Goal: Task Accomplishment & Management: Manage account settings

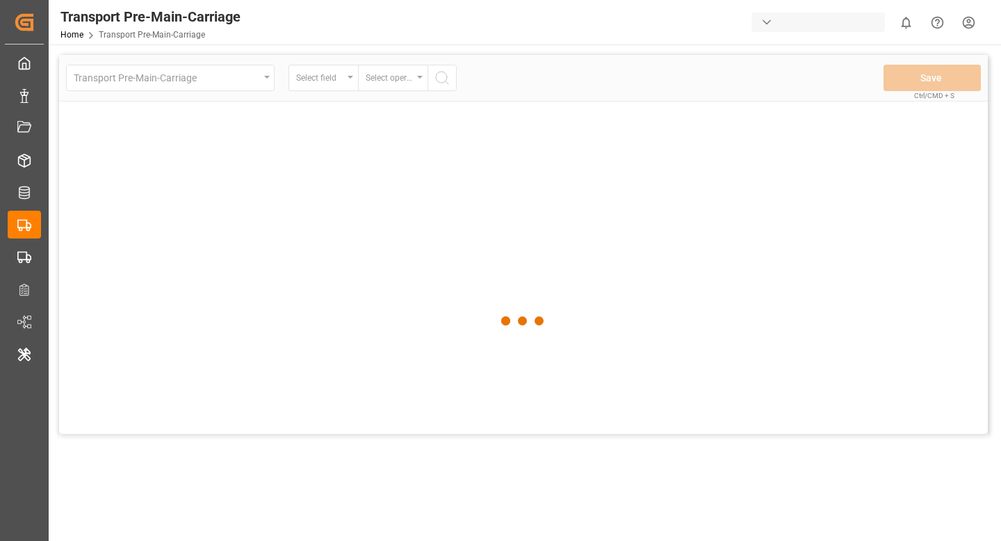
click at [966, 29] on html "Created by potrace 1.15, written by [PERSON_NAME] [DATE]-[DATE] Created by potr…" at bounding box center [500, 270] width 1001 height 541
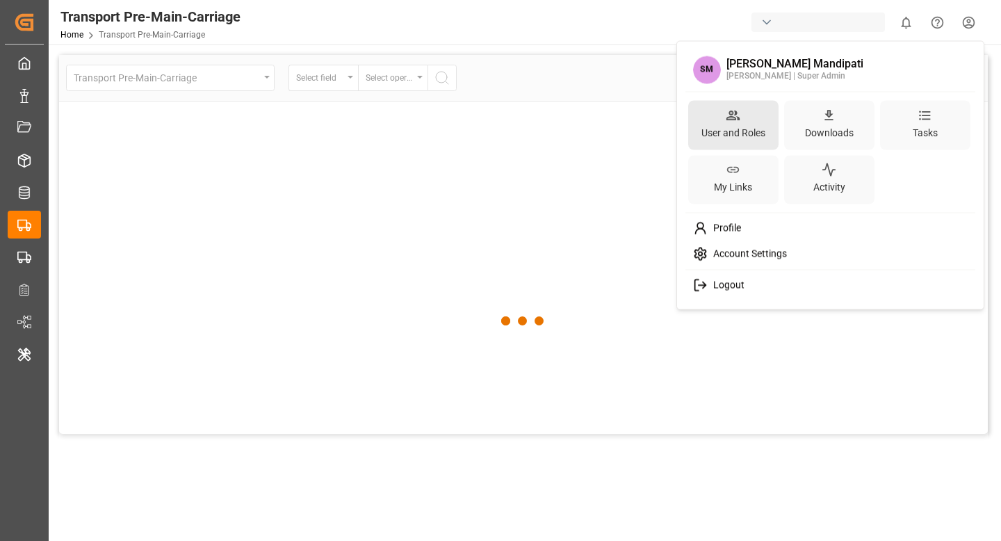
click at [760, 131] on div "User and Roles" at bounding box center [734, 132] width 70 height 20
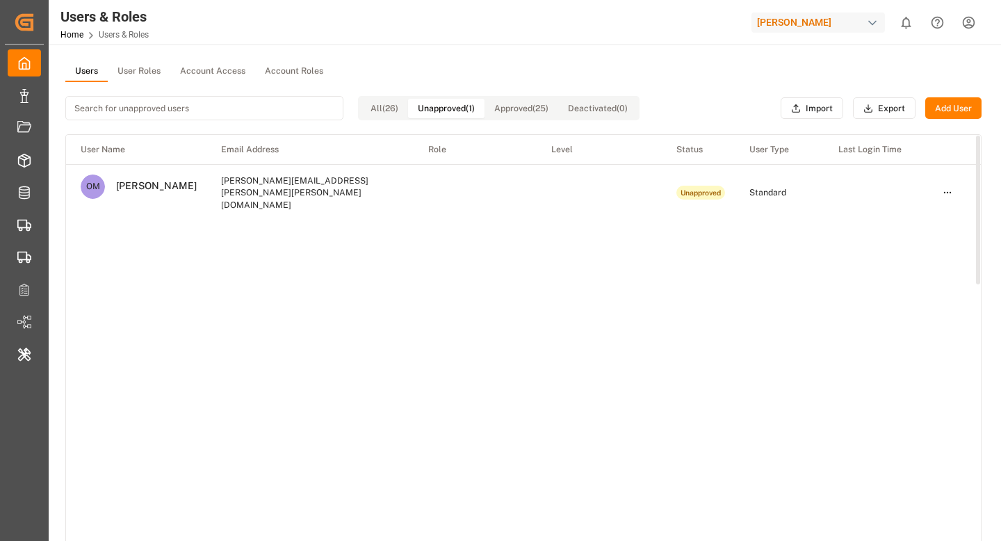
click at [464, 112] on button "Unapproved (1)" at bounding box center [446, 108] width 76 height 19
drag, startPoint x: 327, startPoint y: 188, endPoint x: 180, endPoint y: 190, distance: 147.4
click at [206, 190] on td "[PERSON_NAME][EMAIL_ADDRESS][PERSON_NAME][PERSON_NAME][DOMAIN_NAME]" at bounding box center [309, 192] width 207 height 56
copy td "[PERSON_NAME][EMAIL_ADDRESS][PERSON_NAME][PERSON_NAME][DOMAIN_NAME]"
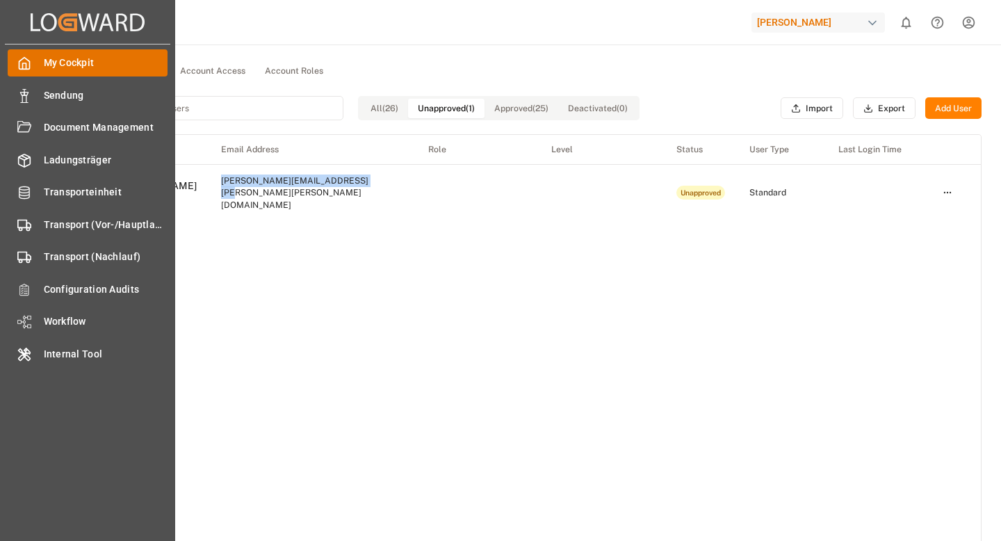
click at [38, 65] on div "My Cockpit My Cockpit" at bounding box center [88, 62] width 160 height 27
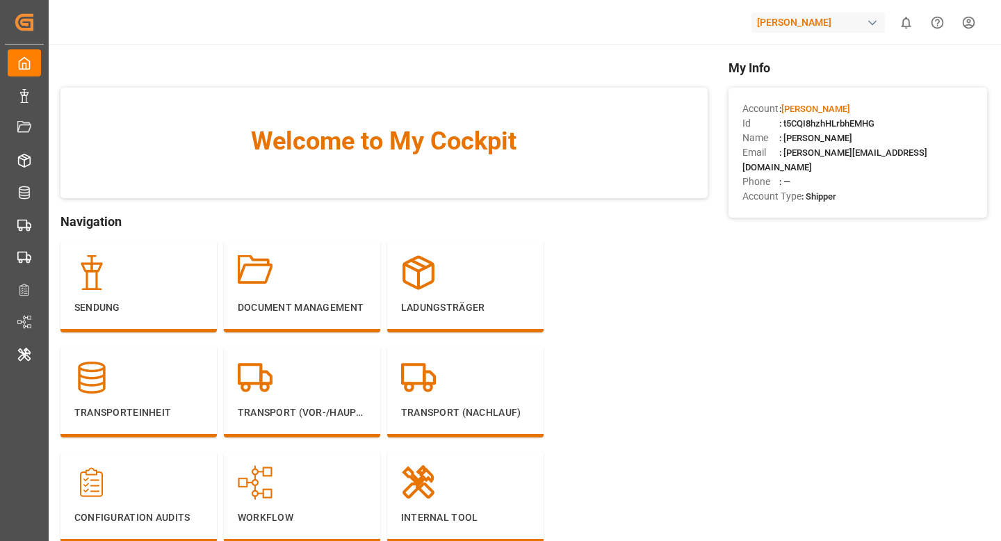
click at [852, 127] on span ": t5CQI8hzhHLrbhEMHG" at bounding box center [826, 123] width 95 height 10
copy span "t5CQI8hzhHLrbhEMHG"
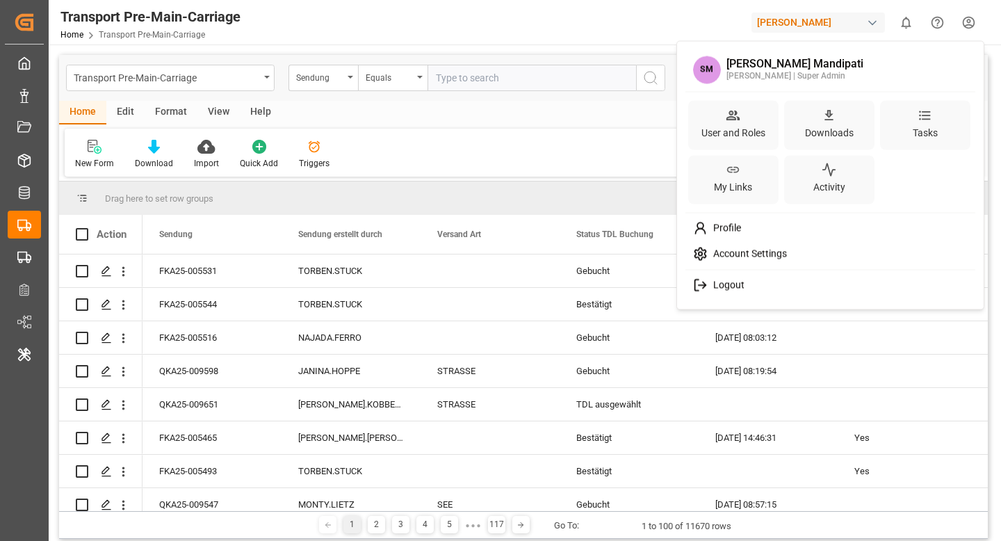
click at [965, 31] on html "Created by potrace 1.15, written by [PERSON_NAME] [DATE]-[DATE] Created by potr…" at bounding box center [500, 270] width 1001 height 541
click at [722, 129] on div "User and Roles" at bounding box center [734, 132] width 70 height 20
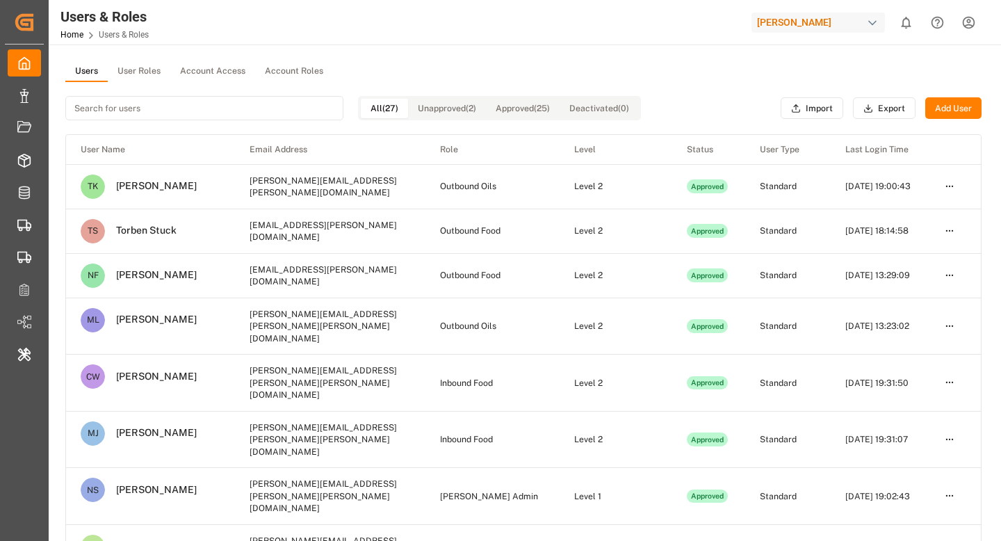
click at [476, 106] on button "Unapproved (2)" at bounding box center [447, 108] width 78 height 19
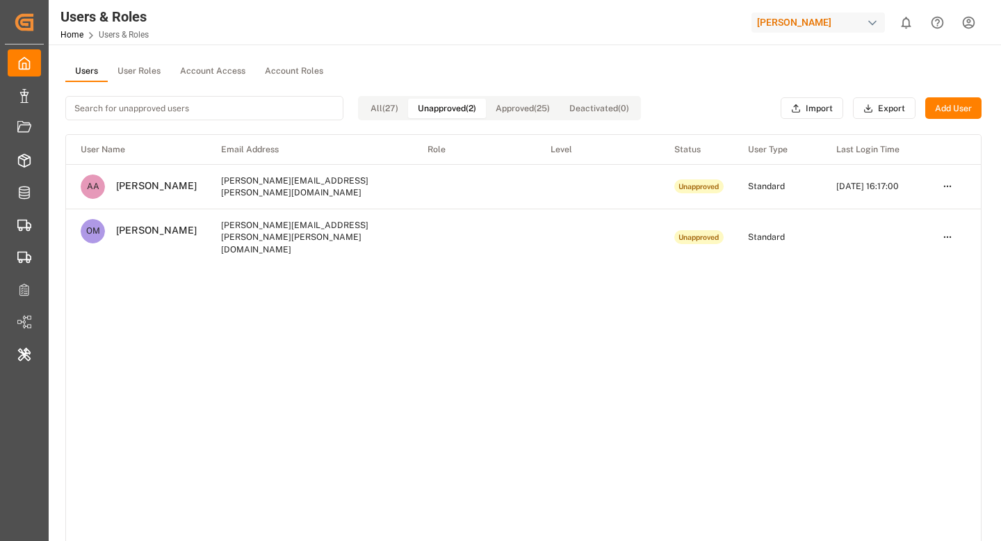
click at [934, 190] on td at bounding box center [954, 186] width 53 height 44
click at [938, 188] on html "Created by potrace 1.15, written by [PERSON_NAME] [DATE]-[DATE] Created by potr…" at bounding box center [500, 270] width 1001 height 541
click at [922, 211] on div "Edit" at bounding box center [917, 211] width 72 height 19
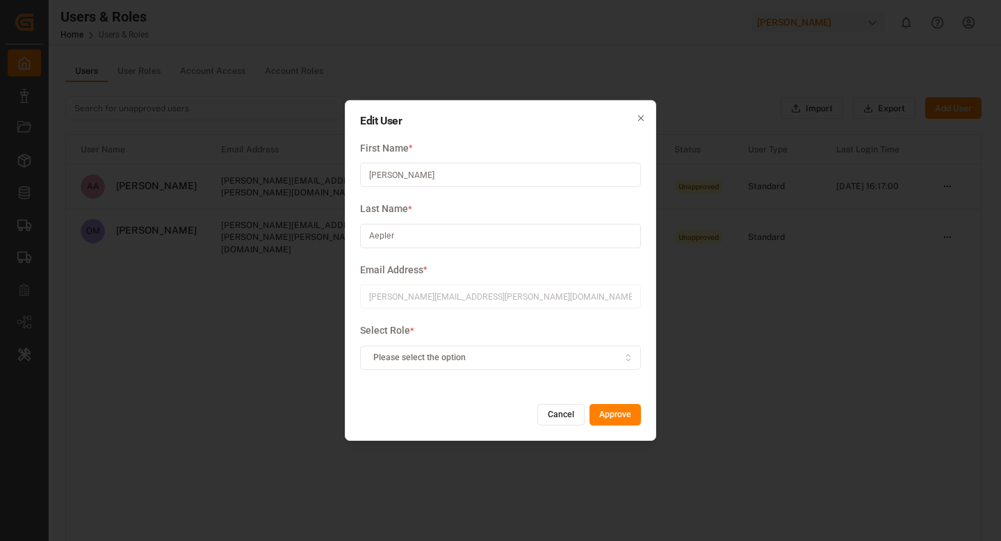
click at [561, 432] on div "Edit User First Name * [PERSON_NAME] Last Name * Aepler Email Address * [PERSON…" at bounding box center [500, 270] width 311 height 341
click at [561, 421] on button "Cancel" at bounding box center [560, 415] width 47 height 22
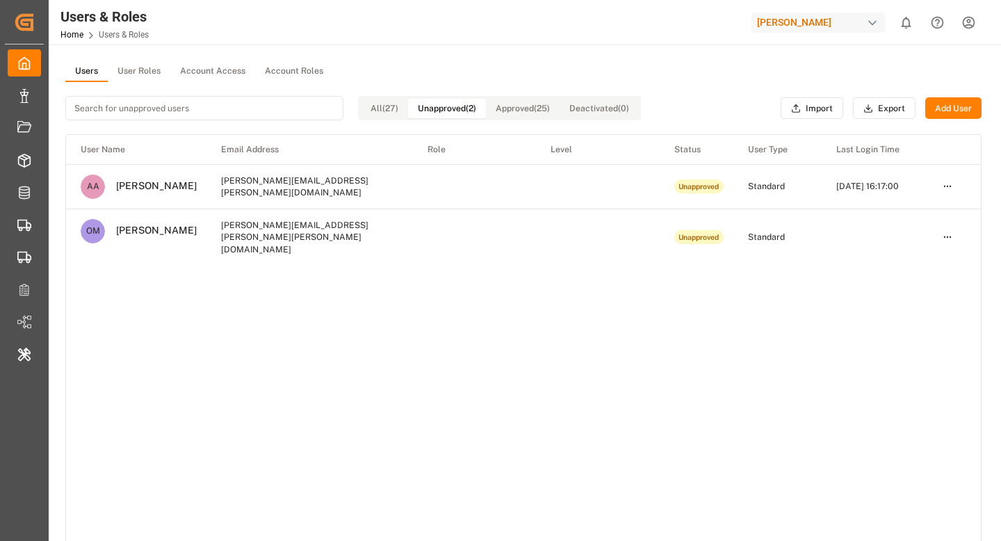
click at [453, 112] on button "Unapproved (2)" at bounding box center [447, 108] width 78 height 19
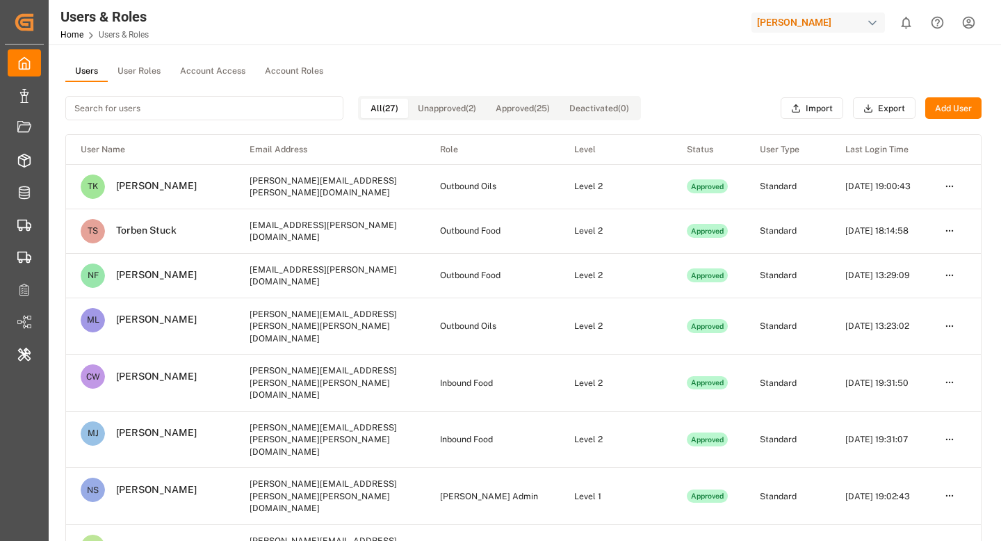
click at [392, 110] on button "All (27)" at bounding box center [384, 108] width 47 height 19
click at [459, 114] on button "Unapproved (2)" at bounding box center [447, 108] width 78 height 19
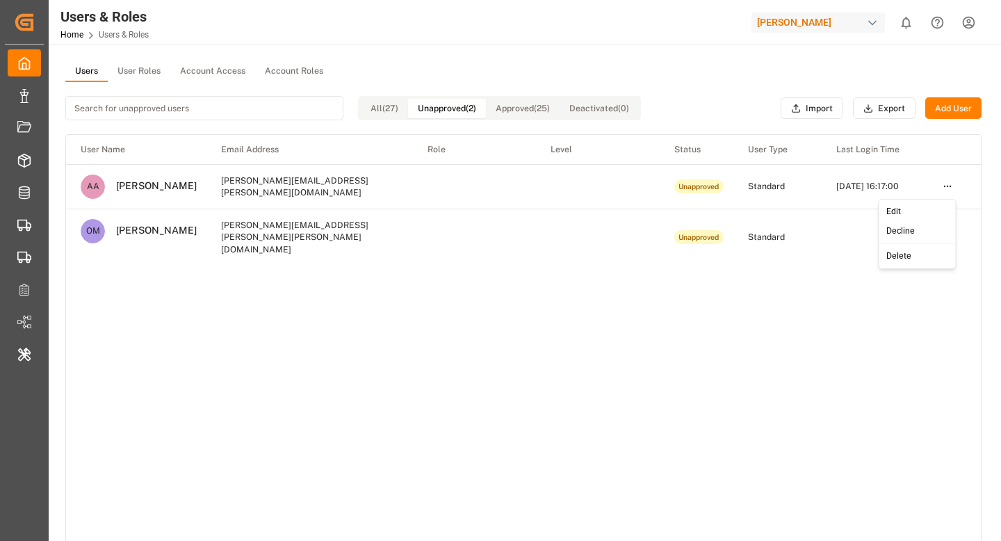
click at [945, 184] on html "Created by potrace 1.15, written by [PERSON_NAME] [DATE]-[DATE] Created by potr…" at bounding box center [500, 270] width 1001 height 541
click at [918, 212] on div "Edit" at bounding box center [917, 211] width 72 height 19
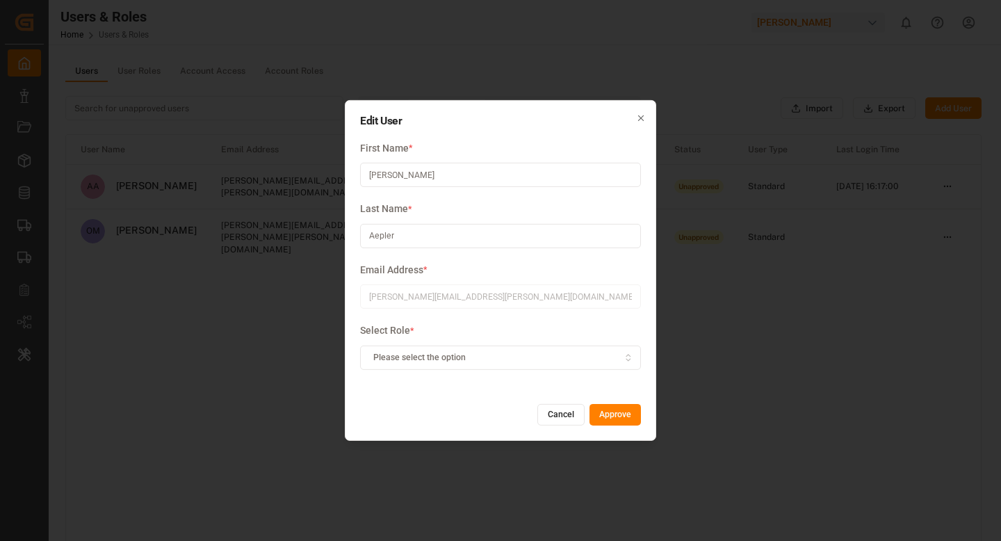
click at [557, 354] on div "Please select the option" at bounding box center [501, 357] width 275 height 13
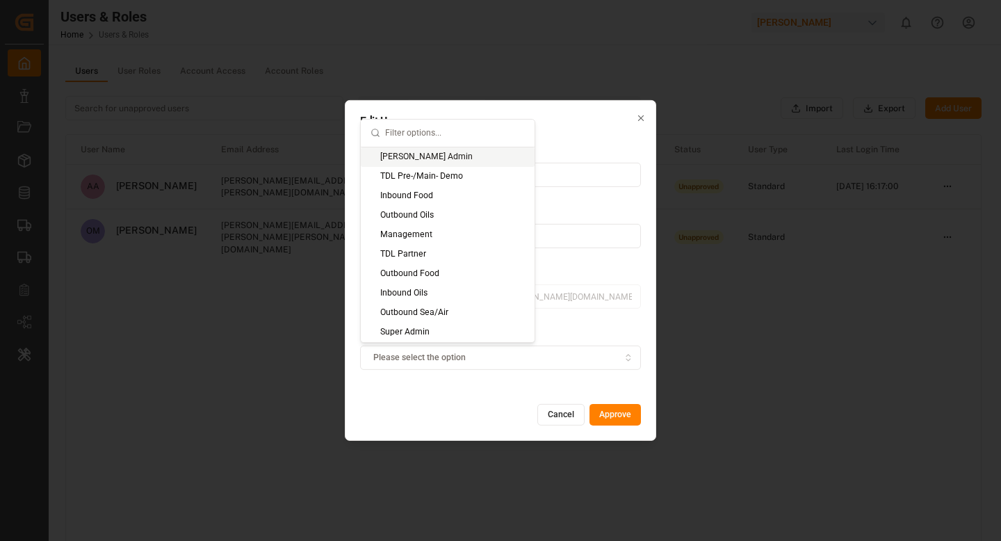
click at [542, 361] on div "Please select the option" at bounding box center [501, 357] width 275 height 13
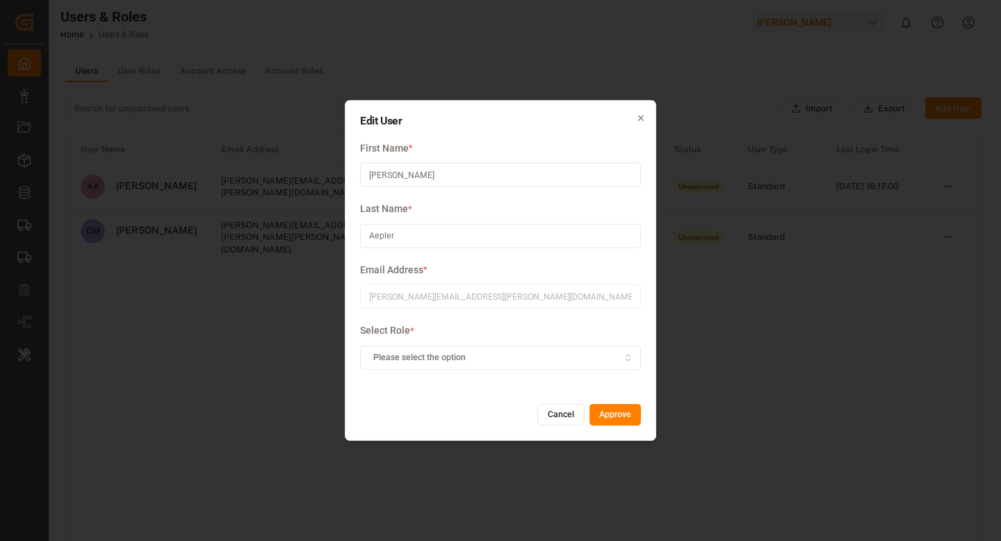
click at [567, 415] on button "Cancel" at bounding box center [560, 415] width 47 height 22
